Goal: Transaction & Acquisition: Purchase product/service

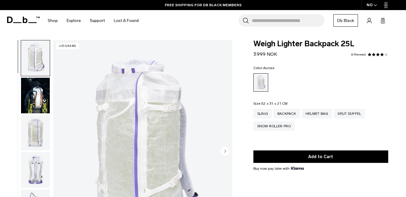
click at [20, 22] on icon at bounding box center [17, 22] width 8 height 1
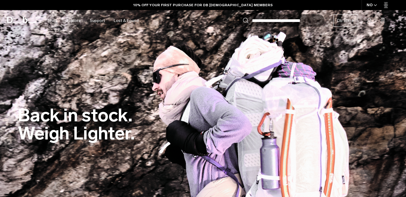
click at [104, 128] on h2 "Back in stock. Weigh Lighter." at bounding box center [76, 124] width 117 height 36
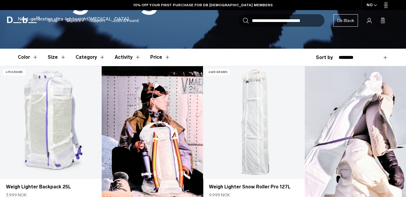
scroll to position [156, 0]
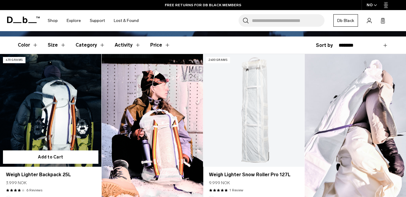
click at [59, 122] on link "Weigh Lighter Backpack 25L" at bounding box center [50, 110] width 101 height 112
